Goal: Use online tool/utility: Utilize a website feature to perform a specific function

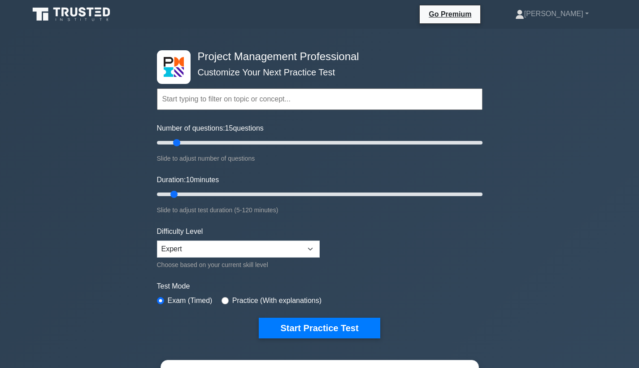
drag, startPoint x: 169, startPoint y: 142, endPoint x: 175, endPoint y: 142, distance: 6.3
type input "15"
click at [175, 142] on input "Number of questions: 15 questions" at bounding box center [319, 142] width 325 height 11
drag, startPoint x: 175, startPoint y: 192, endPoint x: 184, endPoint y: 191, distance: 8.6
type input "15"
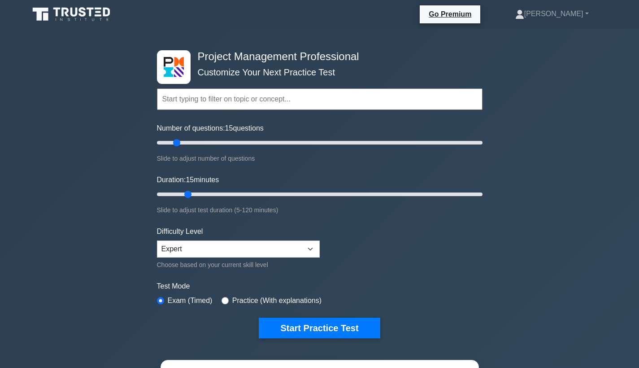
click at [184, 191] on input "Duration: 15 minutes" at bounding box center [319, 194] width 325 height 11
drag, startPoint x: 178, startPoint y: 144, endPoint x: 445, endPoint y: 142, distance: 266.8
type input "180"
click at [445, 142] on input "Number of questions: 180 questions" at bounding box center [319, 142] width 325 height 11
drag, startPoint x: 190, startPoint y: 195, endPoint x: 297, endPoint y: 193, distance: 107.2
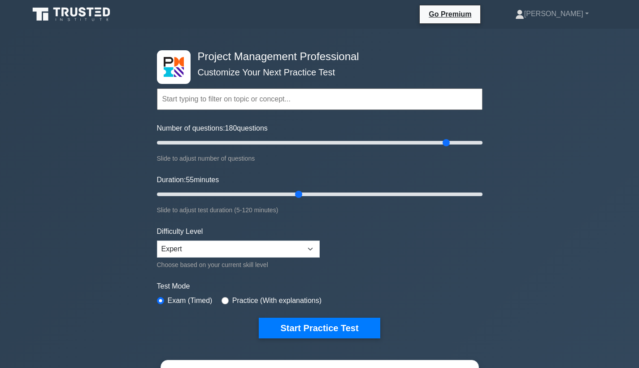
click at [297, 193] on input "Duration: 55 minutes" at bounding box center [319, 194] width 325 height 11
drag, startPoint x: 300, startPoint y: 195, endPoint x: 413, endPoint y: 195, distance: 113.0
click at [413, 195] on input "Duration: 95 minutes" at bounding box center [319, 194] width 325 height 11
drag, startPoint x: 412, startPoint y: 194, endPoint x: 494, endPoint y: 190, distance: 82.6
type input "120"
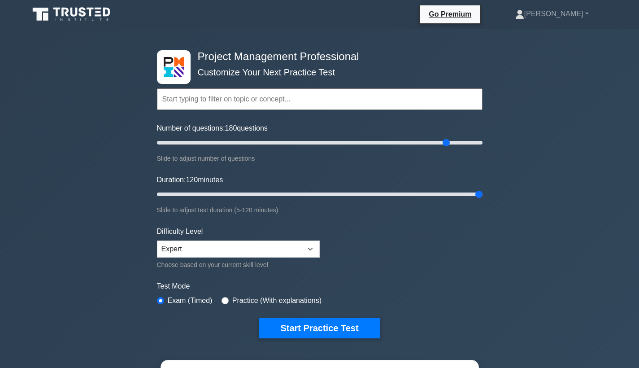
click at [494, 190] on div "Project Management Professional Customize Your Next Practice Test Topics Scope …" at bounding box center [319, 302] width 639 height 547
drag, startPoint x: 448, startPoint y: 142, endPoint x: 350, endPoint y: 141, distance: 98.2
click at [350, 141] on input "Number of questions: 120 questions" at bounding box center [319, 142] width 325 height 11
drag, startPoint x: 349, startPoint y: 141, endPoint x: 318, endPoint y: 142, distance: 30.5
click at [318, 142] on input "Number of questions: 100 questions" at bounding box center [319, 142] width 325 height 11
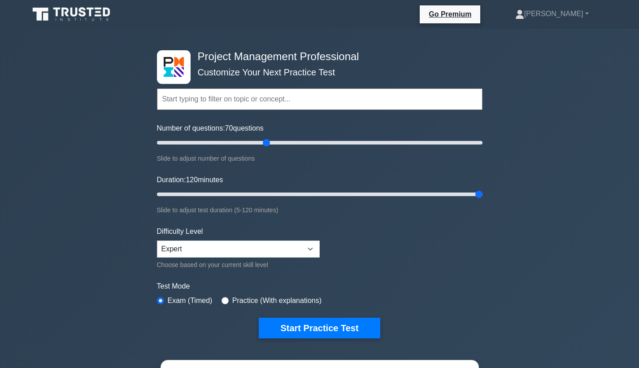
drag, startPoint x: 318, startPoint y: 142, endPoint x: 270, endPoint y: 143, distance: 48.0
type input "70"
click at [270, 143] on input "Number of questions: 70 questions" at bounding box center [319, 142] width 325 height 11
click at [542, 112] on div "Project Management Professional Customize Your Next Practice Test Topics Scope …" at bounding box center [319, 302] width 639 height 547
click at [226, 299] on input "radio" at bounding box center [224, 300] width 7 height 7
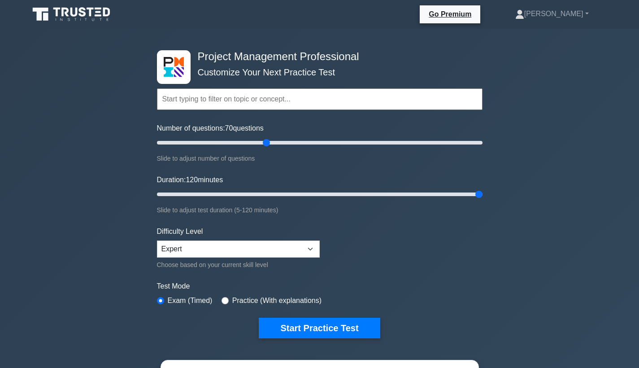
radio input "true"
click at [163, 300] on input "radio" at bounding box center [160, 300] width 7 height 7
radio input "true"
click at [223, 300] on input "radio" at bounding box center [224, 300] width 7 height 7
radio input "true"
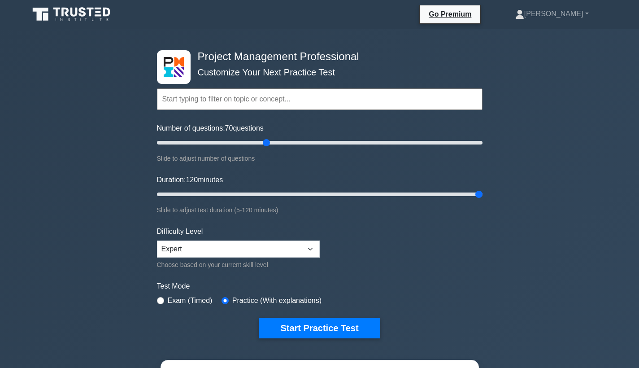
click at [161, 303] on div "Exam (Timed)" at bounding box center [185, 300] width 56 height 11
click at [160, 300] on input "radio" at bounding box center [160, 300] width 7 height 7
radio input "true"
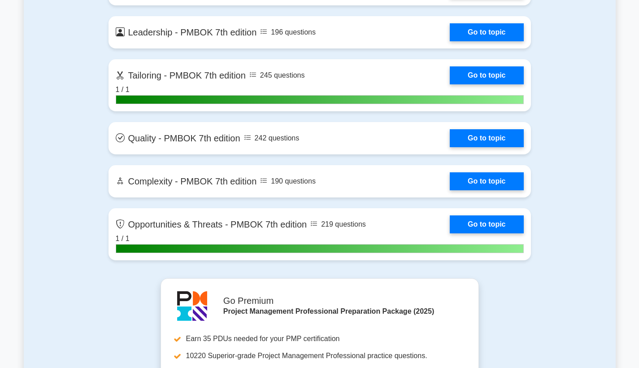
scroll to position [2362, 0]
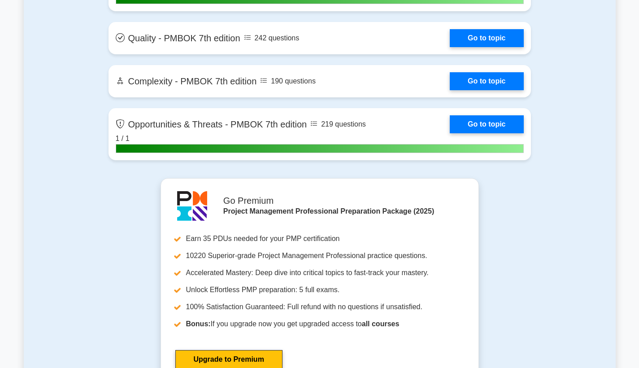
drag, startPoint x: 633, startPoint y: 160, endPoint x: 637, endPoint y: 259, distance: 99.1
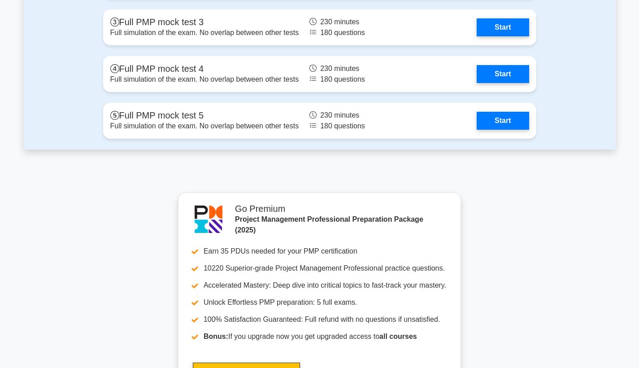
scroll to position [3155, 0]
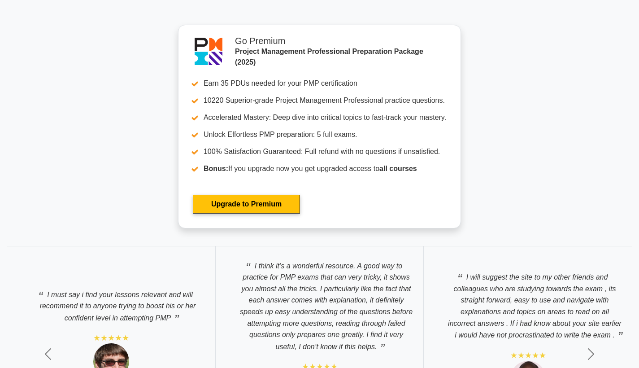
drag, startPoint x: 279, startPoint y: 202, endPoint x: 550, endPoint y: -1, distance: 338.8
